Goal: Transaction & Acquisition: Purchase product/service

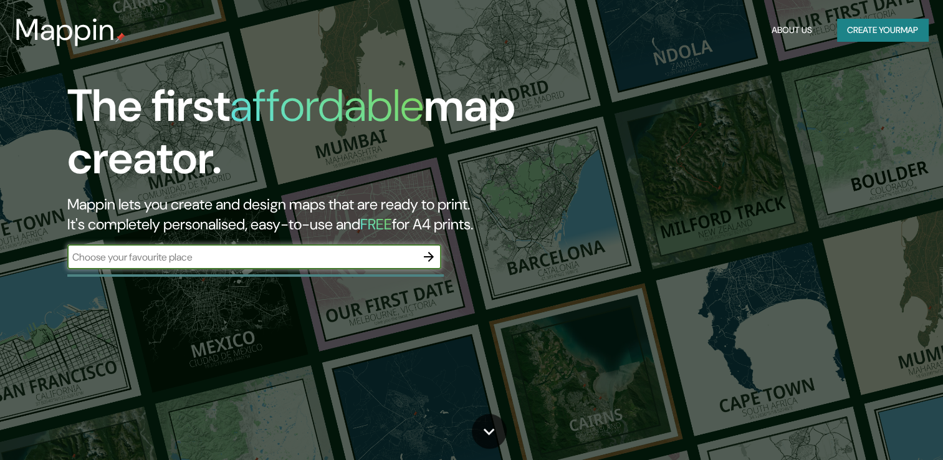
click at [202, 259] on input "text" at bounding box center [241, 257] width 349 height 14
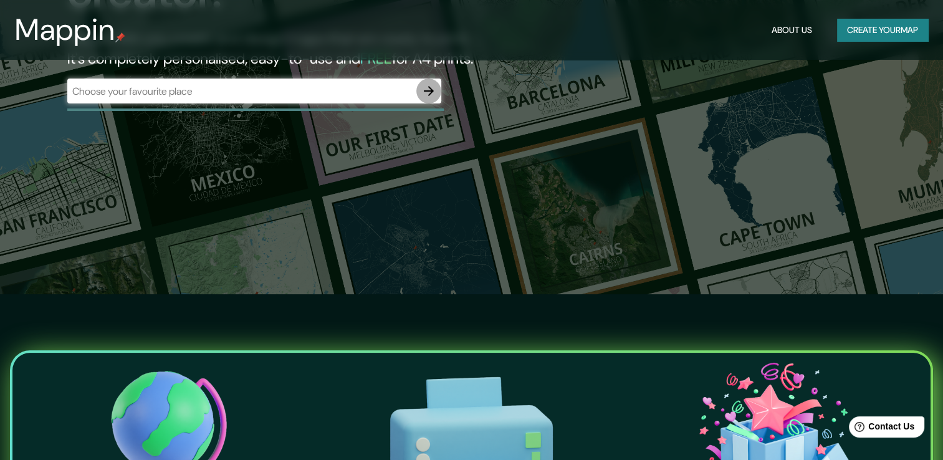
click at [431, 92] on icon "button" at bounding box center [429, 91] width 10 height 10
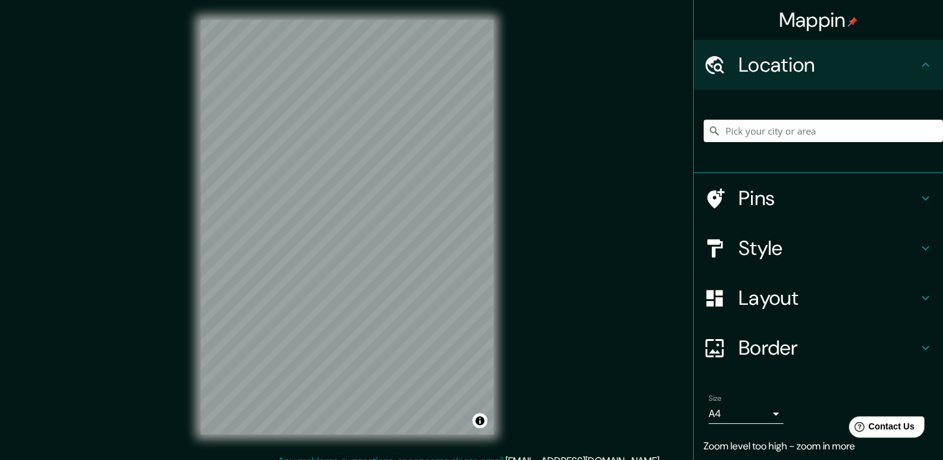
click at [524, 301] on div "Mappin Location Pins Style Layout Border Choose a border. Hint : you can make l…" at bounding box center [471, 237] width 943 height 474
click at [557, 256] on div "Mappin Location Pins Style Layout Border Choose a border. Hint : you can make l…" at bounding box center [471, 237] width 943 height 474
click at [800, 126] on input "Pick your city or area" at bounding box center [823, 131] width 239 height 22
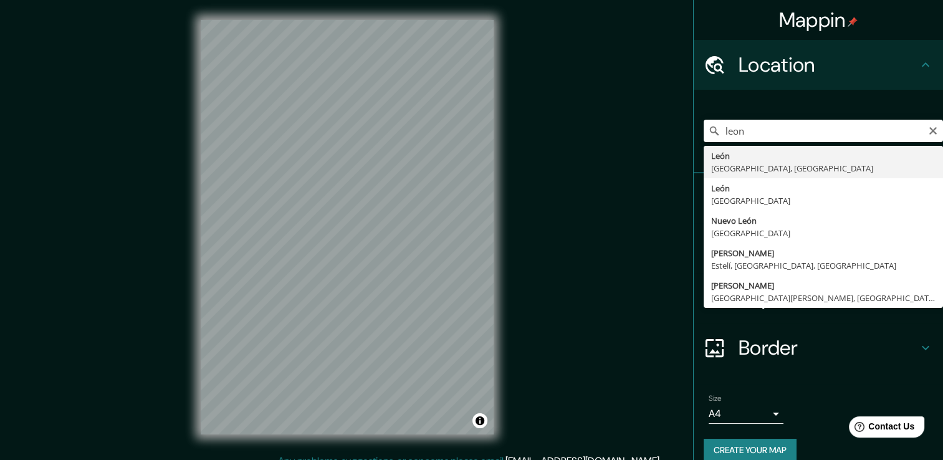
type input "León, [GEOGRAPHIC_DATA], [GEOGRAPHIC_DATA]"
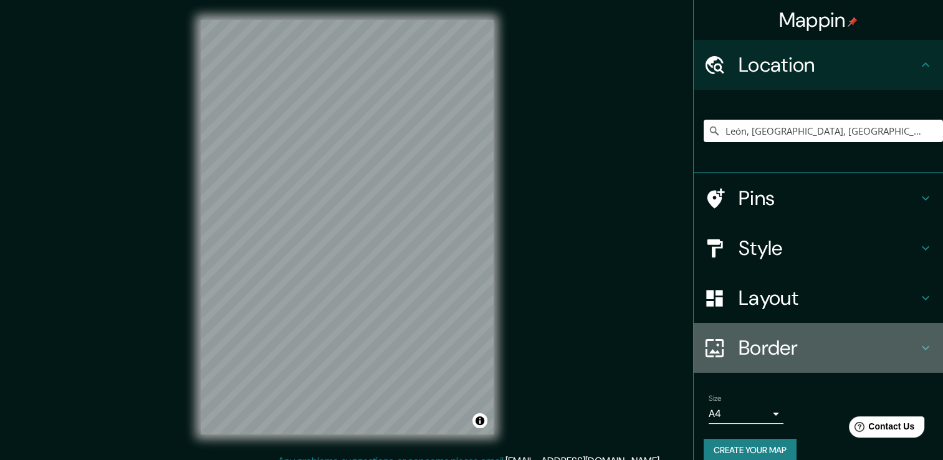
click at [784, 338] on h4 "Border" at bounding box center [829, 347] width 180 height 25
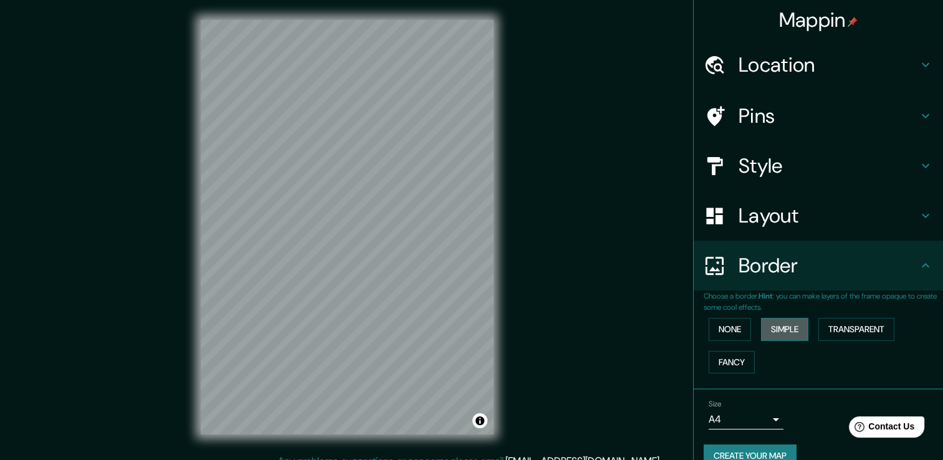
click at [774, 328] on button "Simple" at bounding box center [784, 329] width 47 height 23
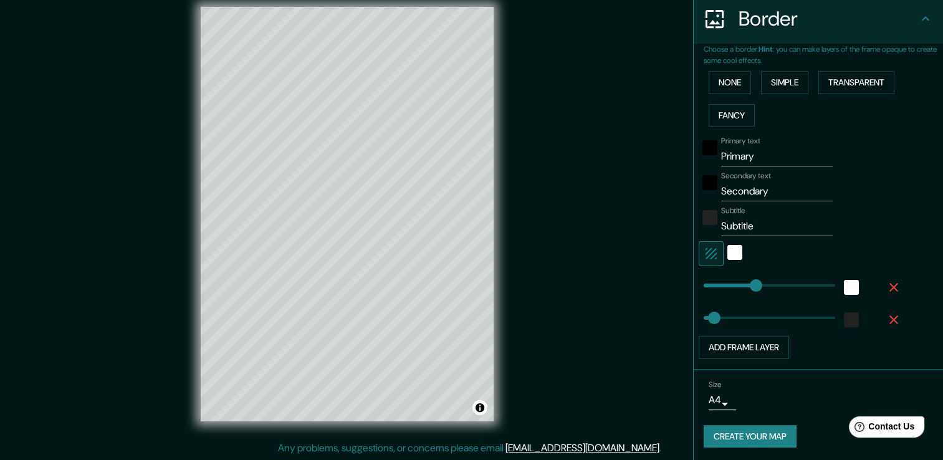
scroll to position [14, 0]
click at [764, 440] on button "Create your map" at bounding box center [750, 436] width 93 height 23
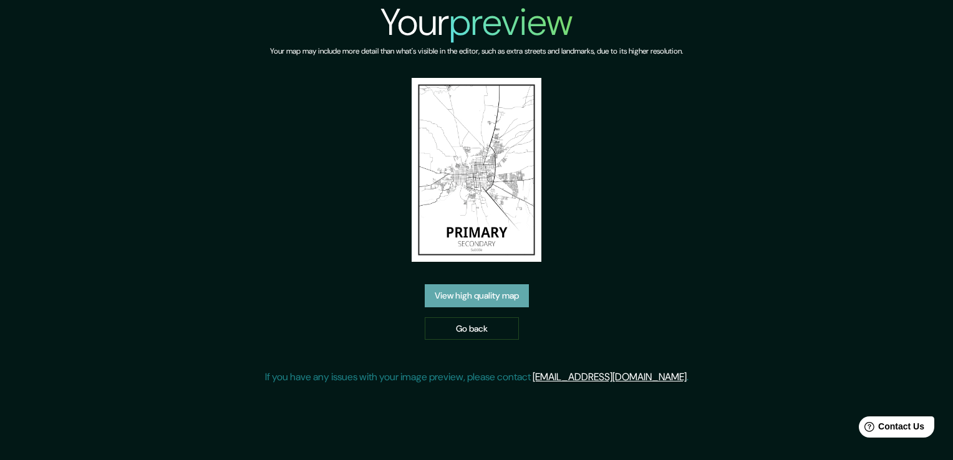
click at [488, 297] on link "View high quality map" at bounding box center [477, 295] width 104 height 23
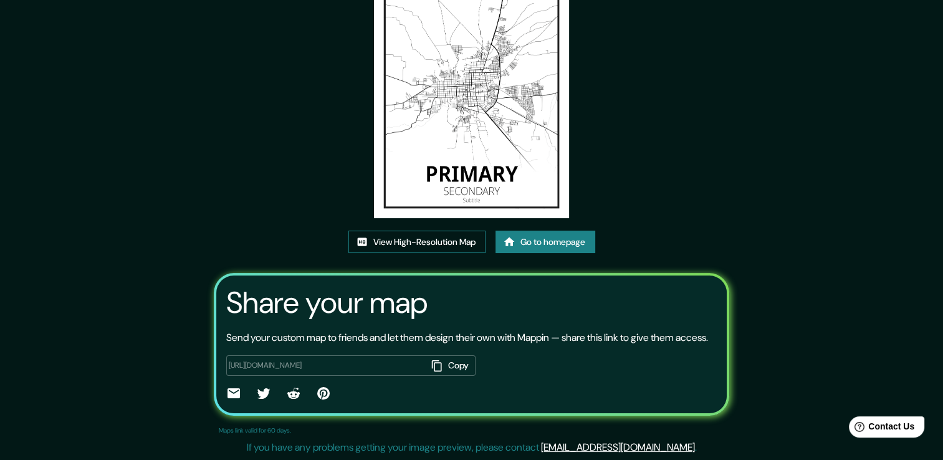
scroll to position [127, 0]
click at [456, 368] on button "Copy" at bounding box center [451, 365] width 49 height 21
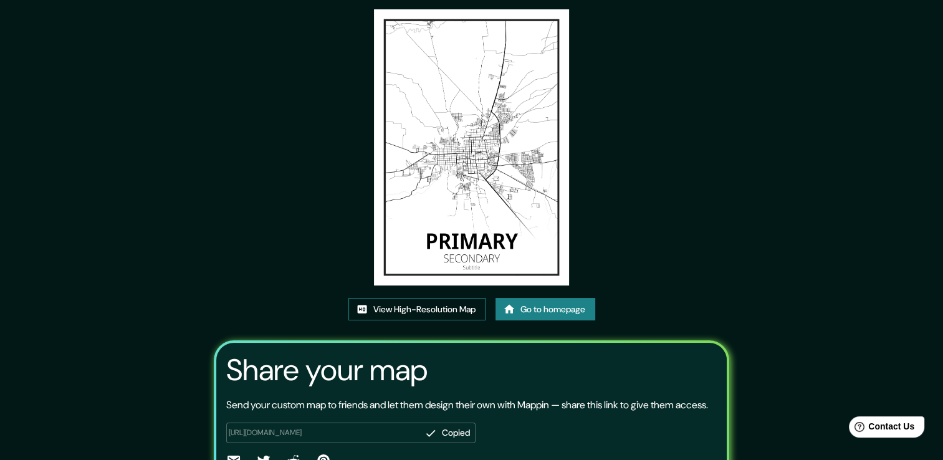
scroll to position [24, 0]
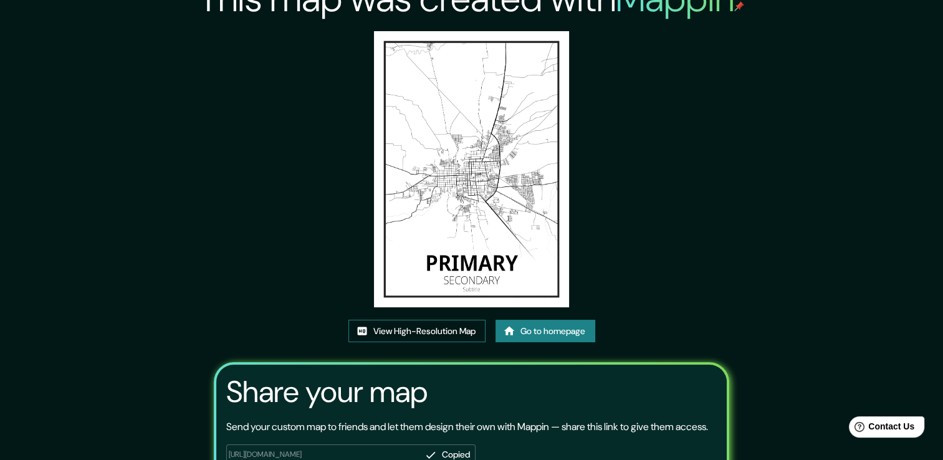
click at [453, 332] on link "View High-Resolution Map" at bounding box center [417, 331] width 137 height 23
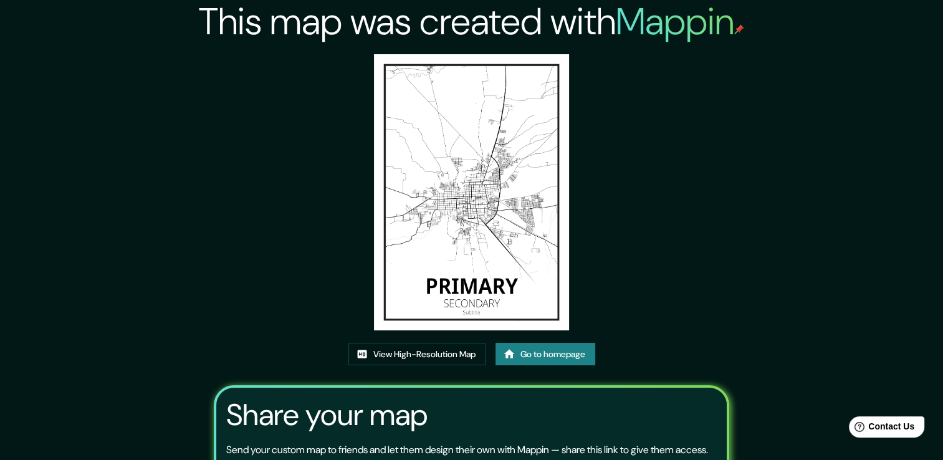
scroll to position [0, 0]
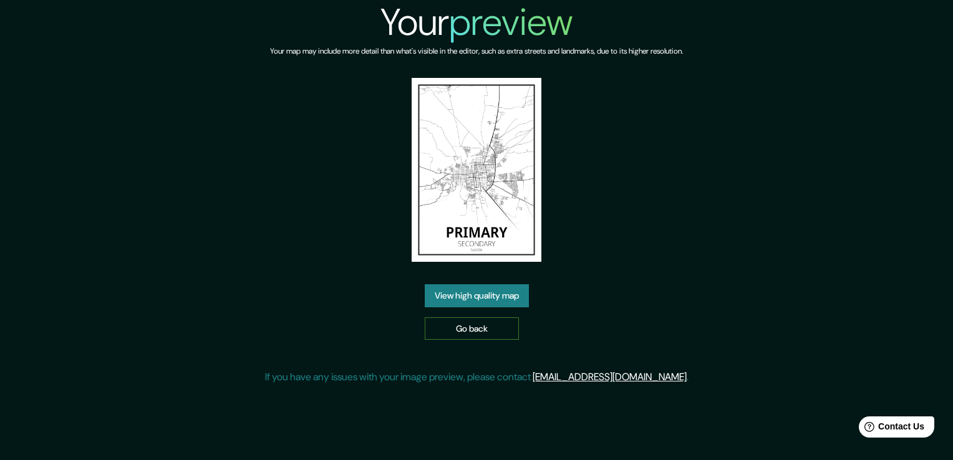
click at [475, 317] on link "Go back" at bounding box center [472, 328] width 94 height 23
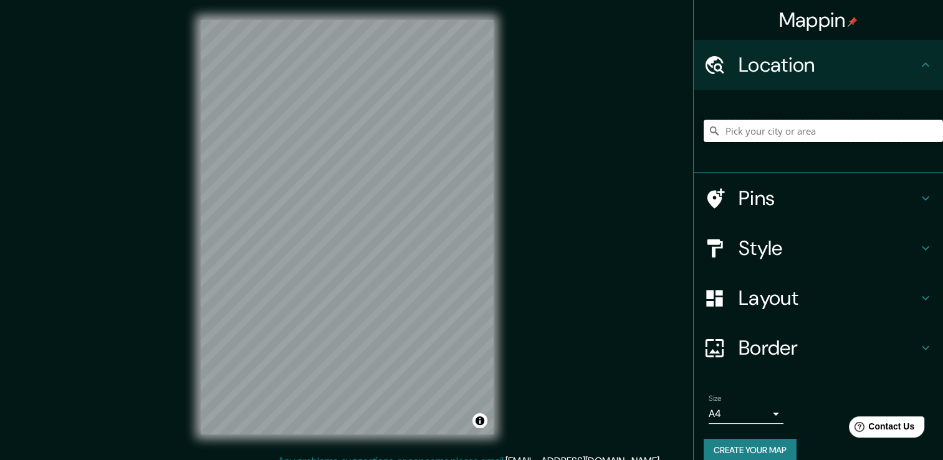
click at [743, 135] on input "Pick your city or area" at bounding box center [823, 131] width 239 height 22
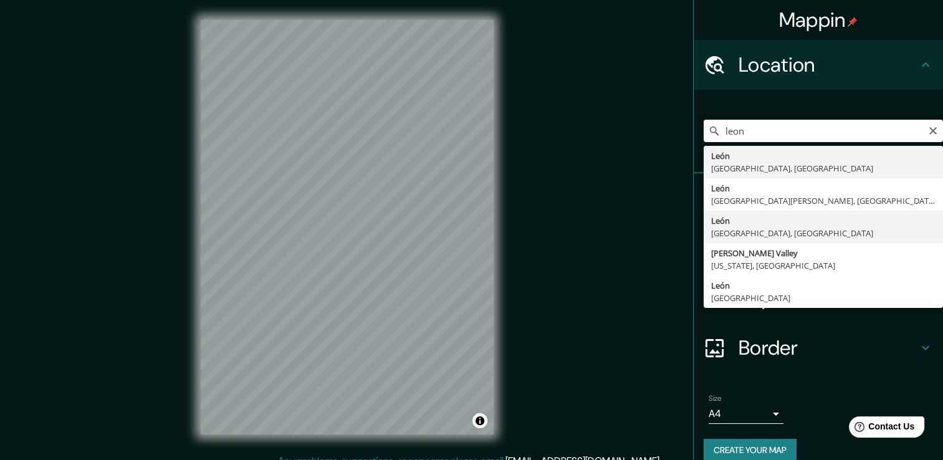
type input "León, [GEOGRAPHIC_DATA], [GEOGRAPHIC_DATA]"
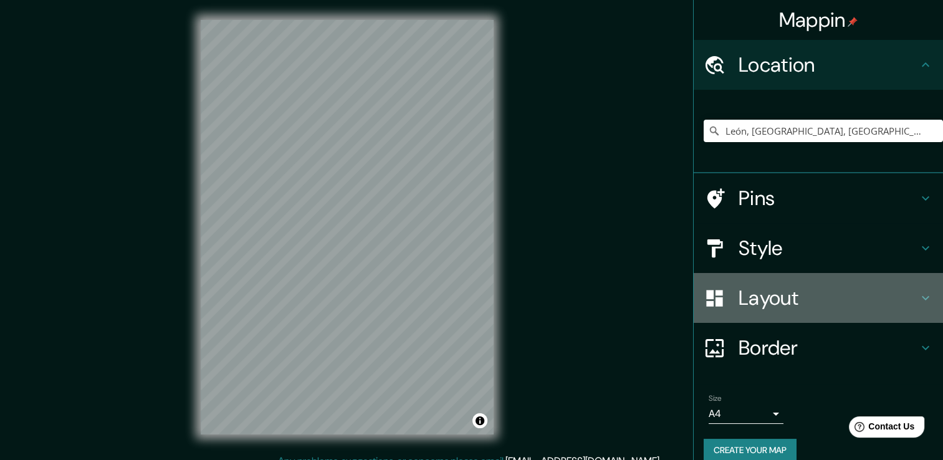
click at [807, 301] on h4 "Layout" at bounding box center [829, 298] width 180 height 25
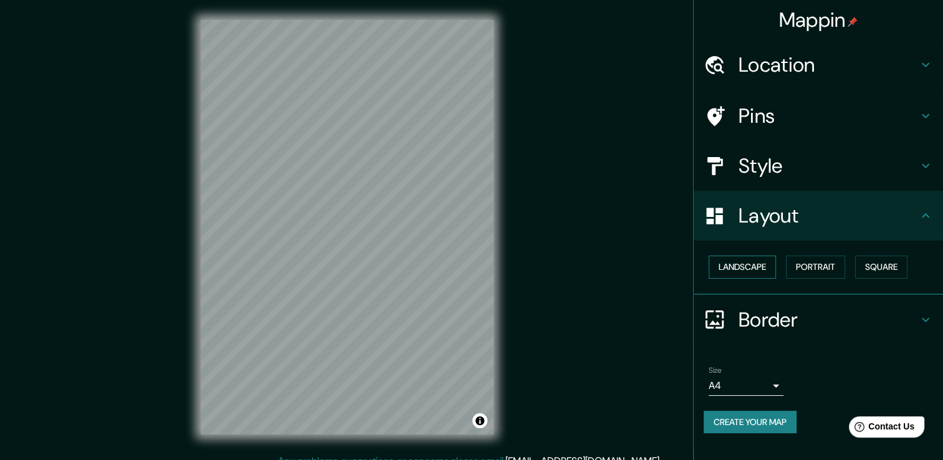
click at [775, 271] on button "Landscape" at bounding box center [742, 267] width 67 height 23
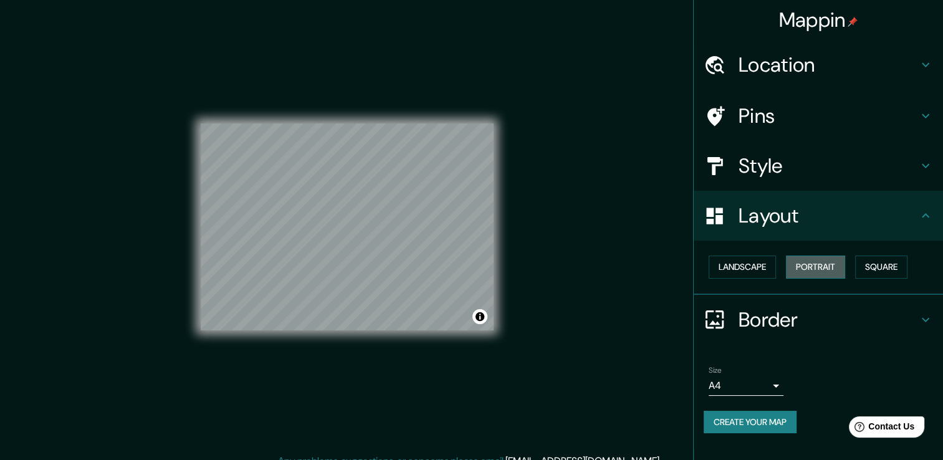
click at [825, 274] on button "Portrait" at bounding box center [815, 267] width 59 height 23
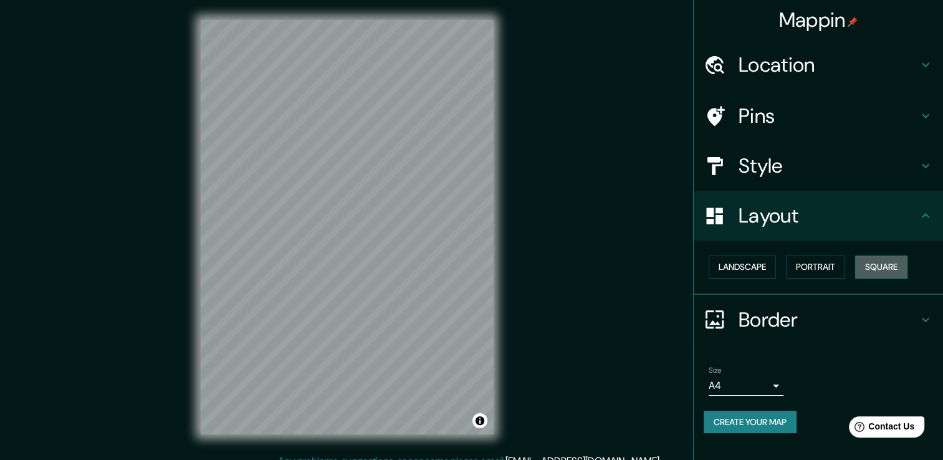
click at [887, 266] on button "Square" at bounding box center [881, 267] width 52 height 23
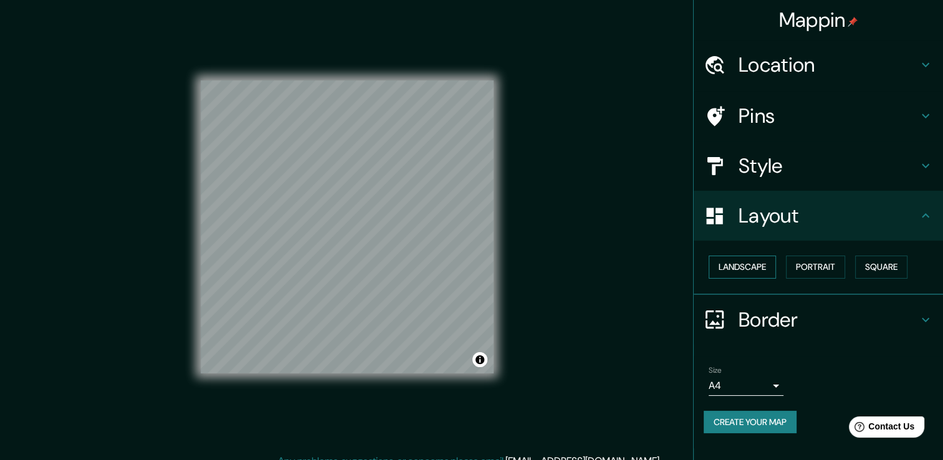
click at [752, 266] on button "Landscape" at bounding box center [742, 267] width 67 height 23
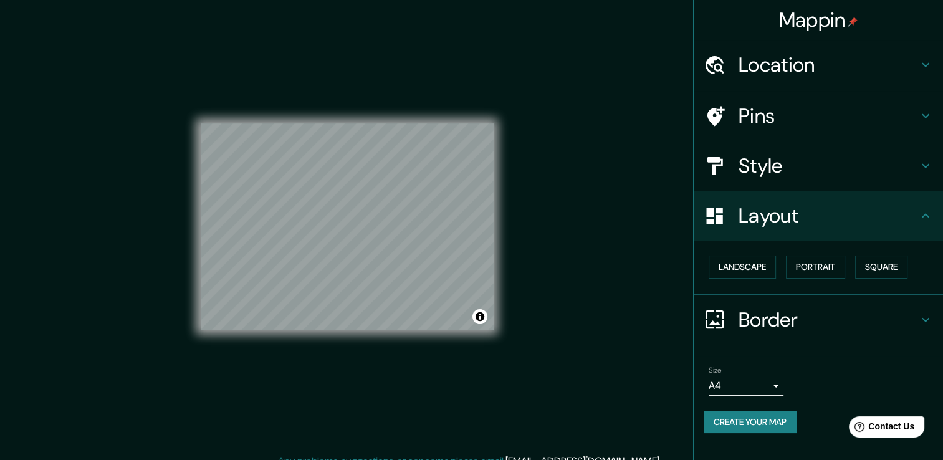
click at [821, 353] on ul "Location [GEOGRAPHIC_DATA], [GEOGRAPHIC_DATA], [GEOGRAPHIC_DATA] Pins Style Lay…" at bounding box center [818, 244] width 249 height 408
click at [798, 323] on h4 "Border" at bounding box center [829, 319] width 180 height 25
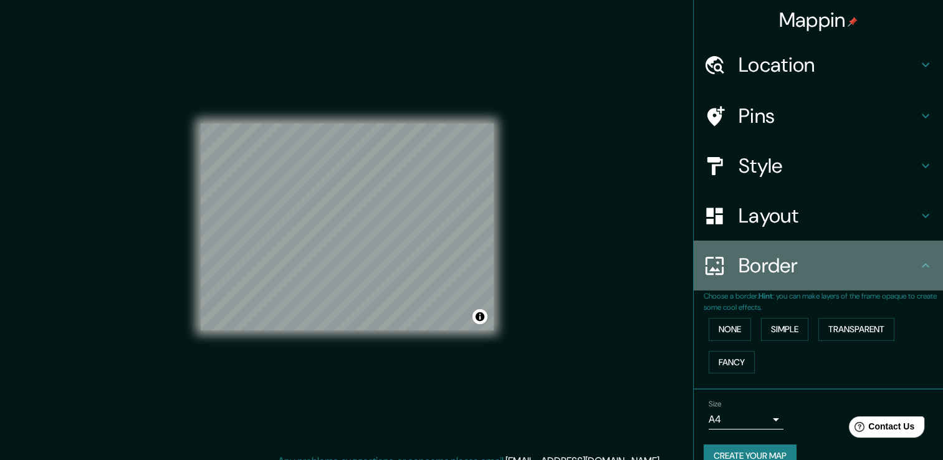
click at [770, 289] on div "Border" at bounding box center [818, 266] width 249 height 50
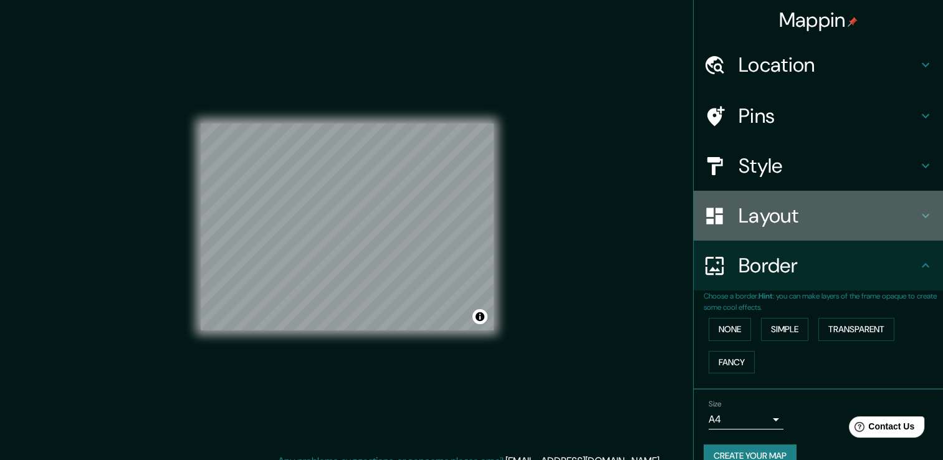
click at [781, 214] on h4 "Layout" at bounding box center [829, 215] width 180 height 25
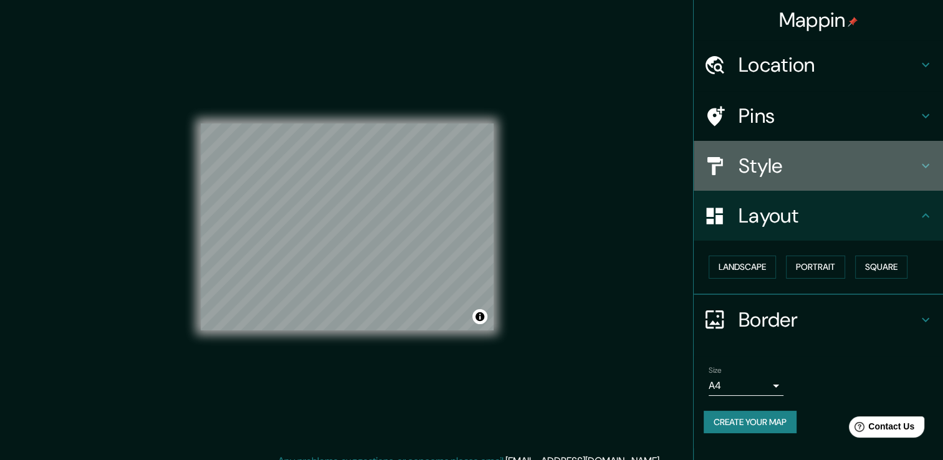
click at [783, 166] on h4 "Style" at bounding box center [829, 165] width 180 height 25
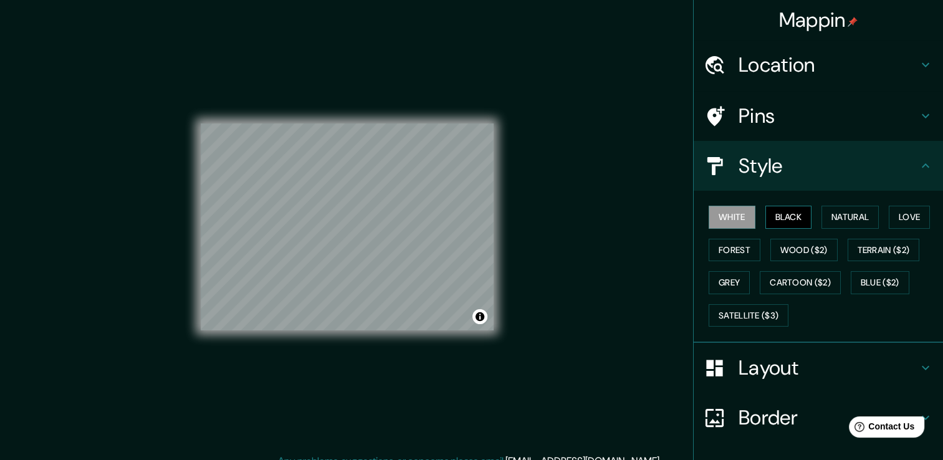
click at [771, 218] on button "Black" at bounding box center [789, 217] width 47 height 23
click at [852, 205] on div "White Black Natural Love Forest Wood ($2) Terrain ($2) Grey Cartoon ($2) Blue (…" at bounding box center [823, 266] width 239 height 131
click at [850, 213] on button "Natural" at bounding box center [850, 217] width 57 height 23
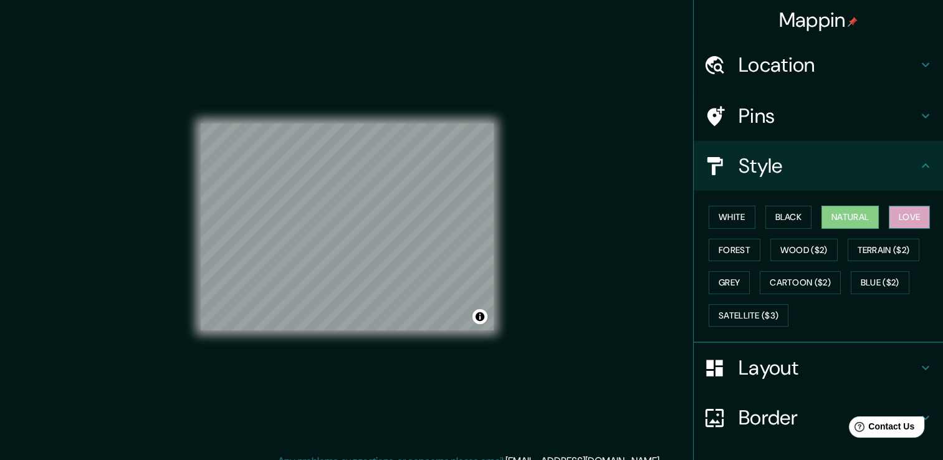
click at [907, 219] on button "Love" at bounding box center [909, 217] width 41 height 23
click at [727, 253] on button "Forest" at bounding box center [735, 250] width 52 height 23
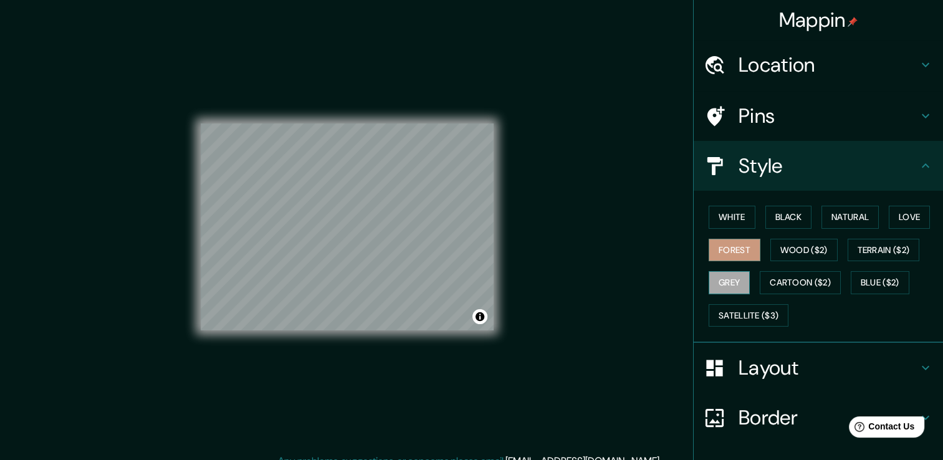
click at [723, 278] on button "Grey" at bounding box center [729, 282] width 41 height 23
click at [743, 211] on button "White" at bounding box center [732, 217] width 47 height 23
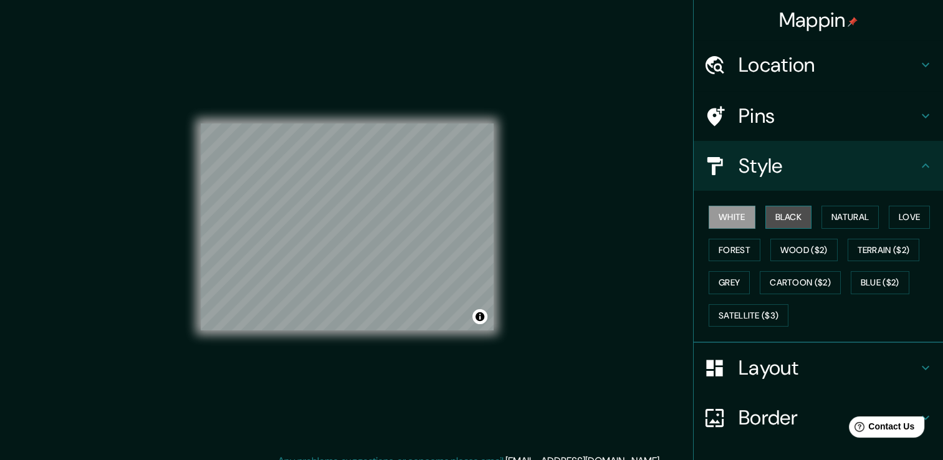
click at [781, 213] on button "Black" at bounding box center [789, 217] width 47 height 23
click at [733, 217] on button "White" at bounding box center [732, 217] width 47 height 23
click at [791, 142] on div "Style" at bounding box center [818, 166] width 249 height 50
click at [778, 121] on h4 "Pins" at bounding box center [829, 116] width 180 height 25
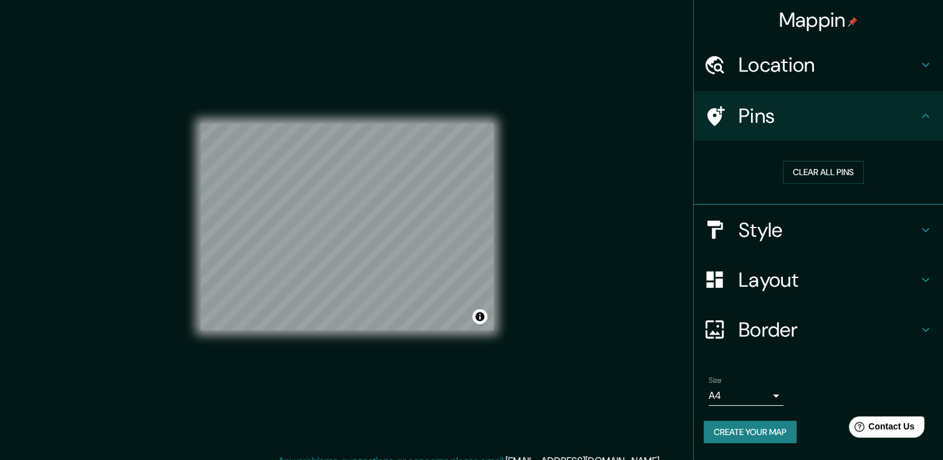
click at [801, 73] on h4 "Location" at bounding box center [829, 64] width 180 height 25
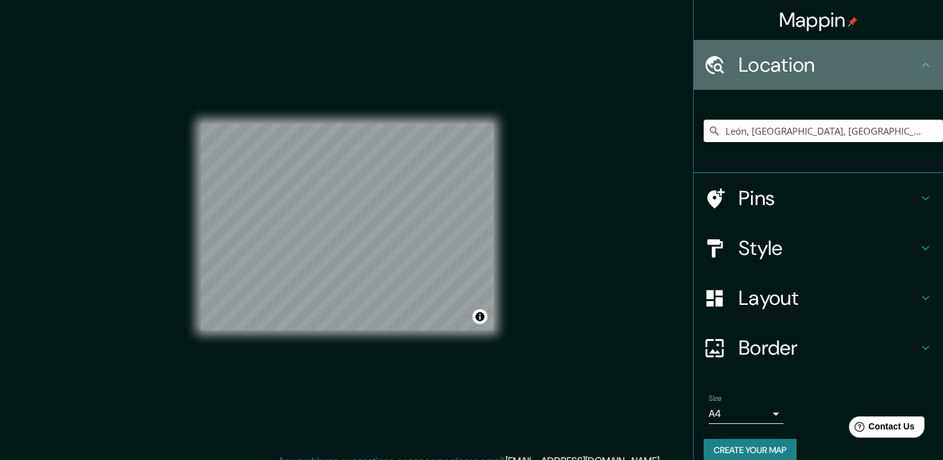
click at [801, 73] on h4 "Location" at bounding box center [829, 64] width 180 height 25
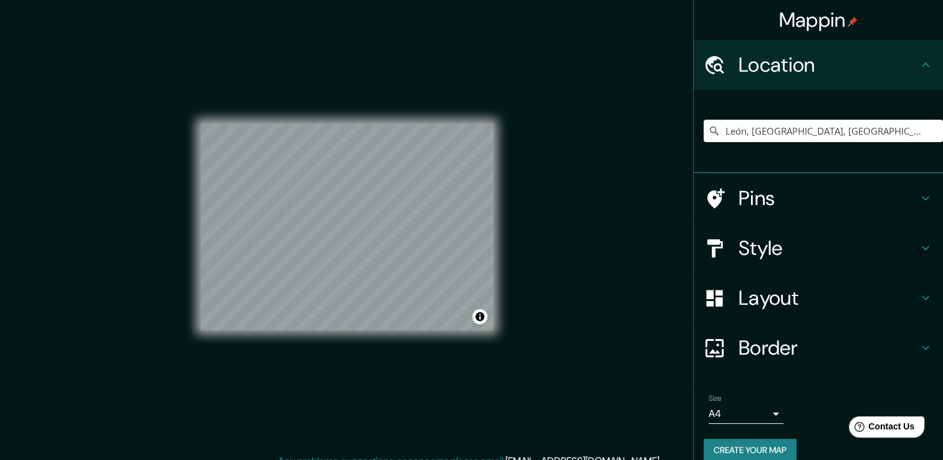
click at [887, 71] on h4 "Location" at bounding box center [829, 64] width 180 height 25
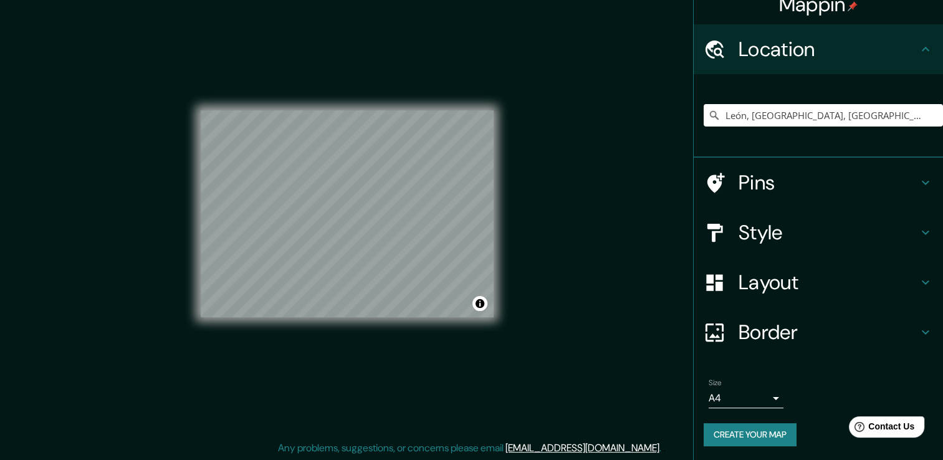
scroll to position [14, 0]
click at [783, 433] on button "Create your map" at bounding box center [750, 434] width 93 height 23
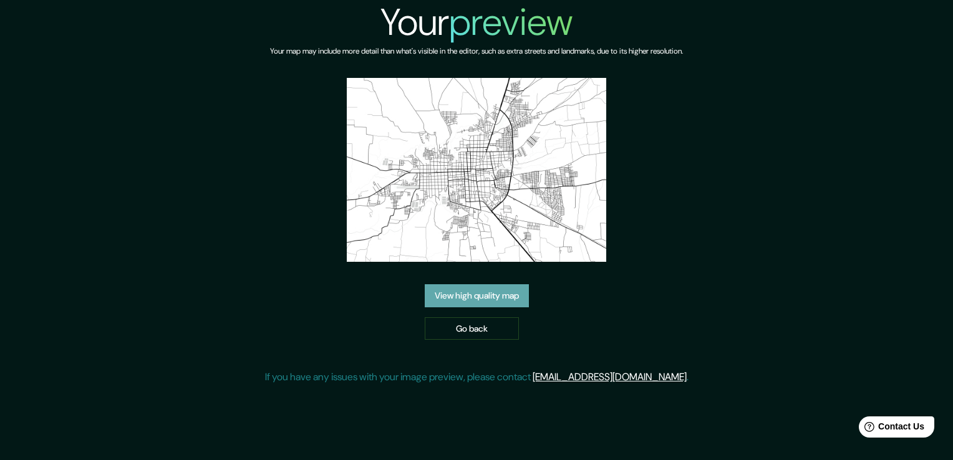
click at [505, 298] on link "View high quality map" at bounding box center [477, 295] width 104 height 23
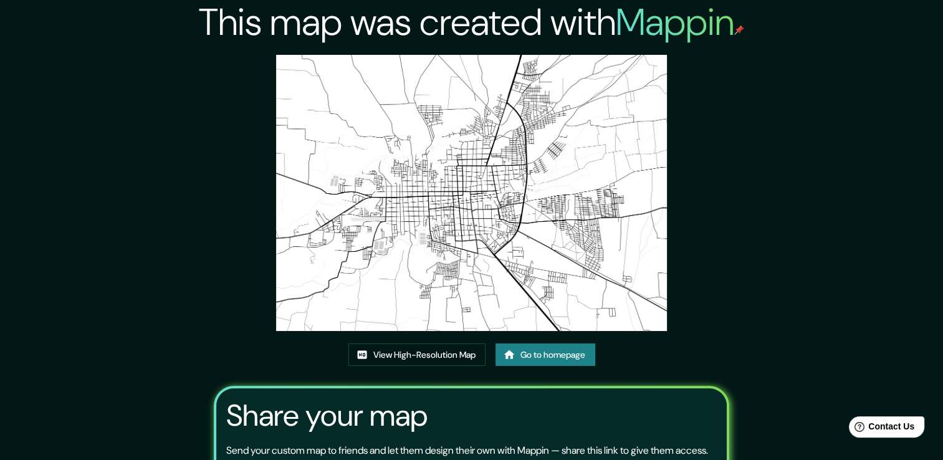
click at [484, 233] on img at bounding box center [471, 193] width 390 height 276
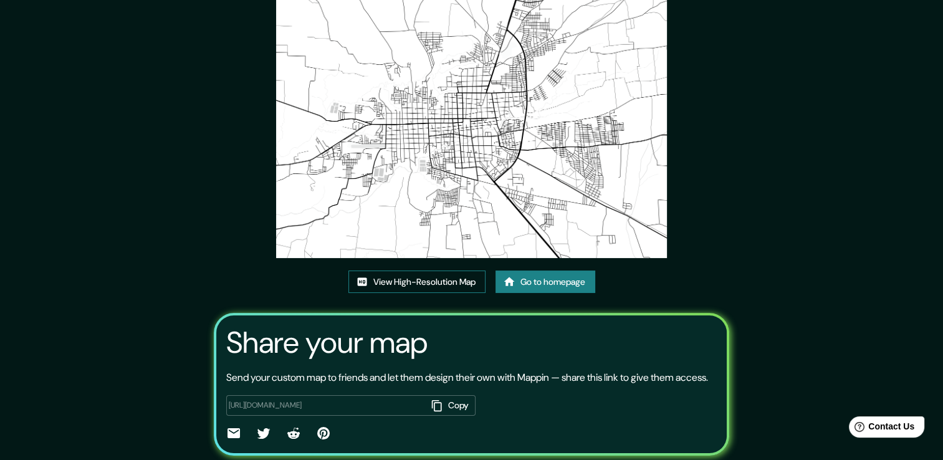
scroll to position [44, 0]
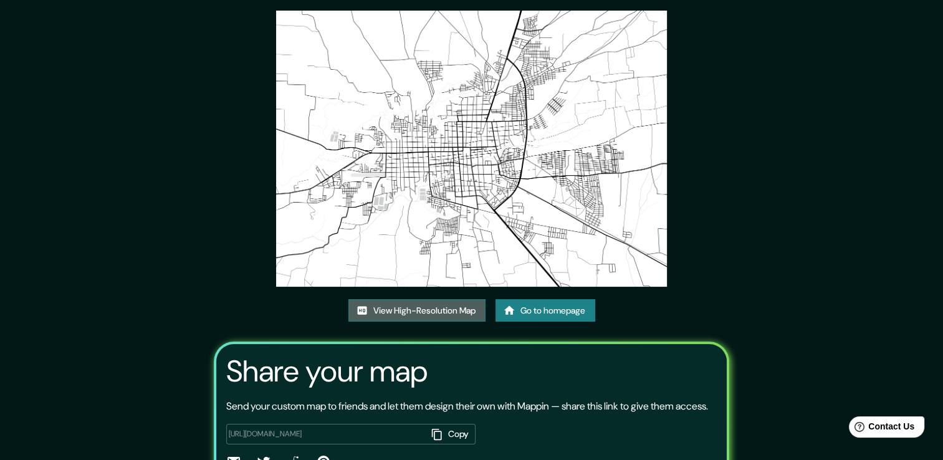
click at [453, 312] on link "View High-Resolution Map" at bounding box center [417, 310] width 137 height 23
